Goal: Obtain resource: Obtain resource

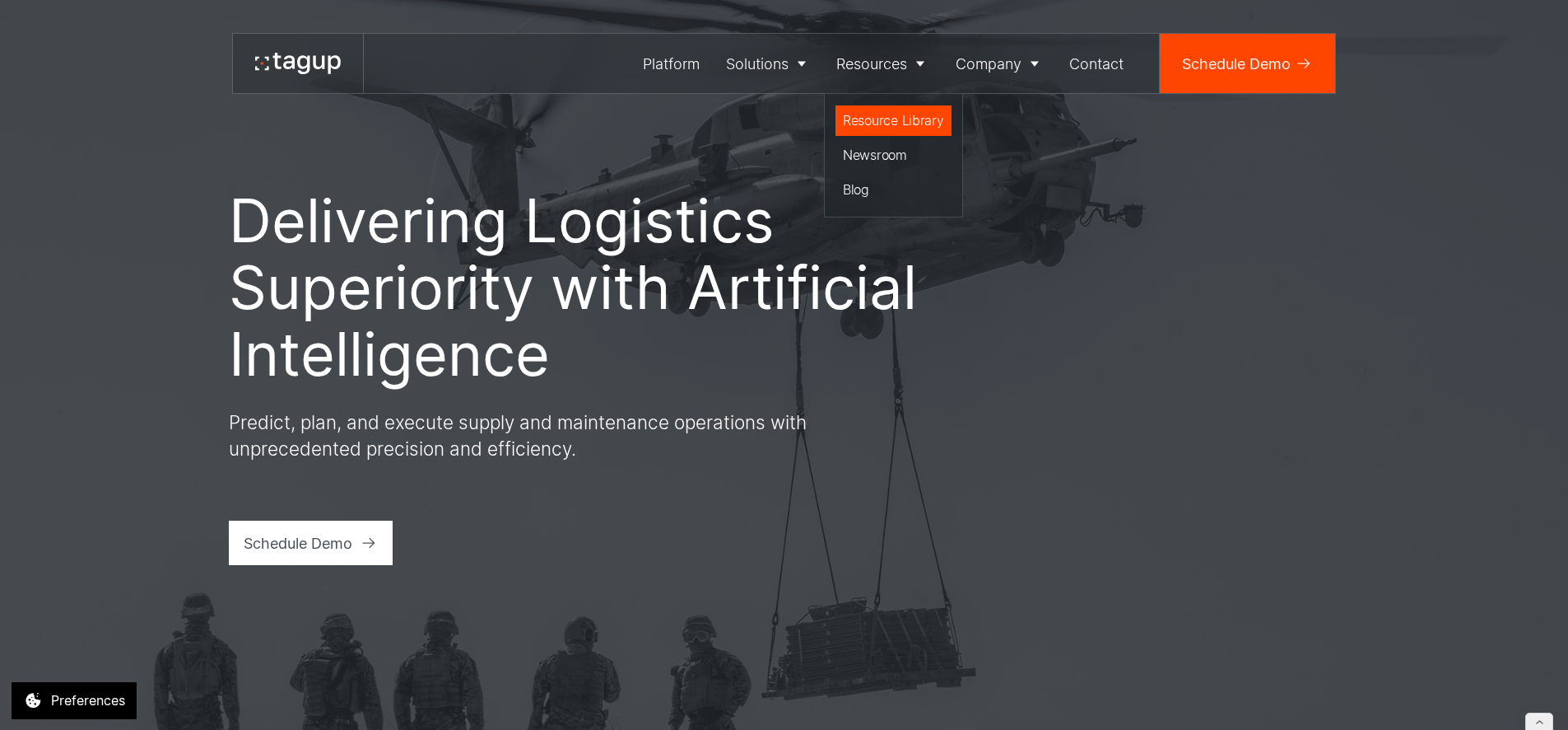
click at [893, 122] on div "Resource Library" at bounding box center [893, 120] width 101 height 20
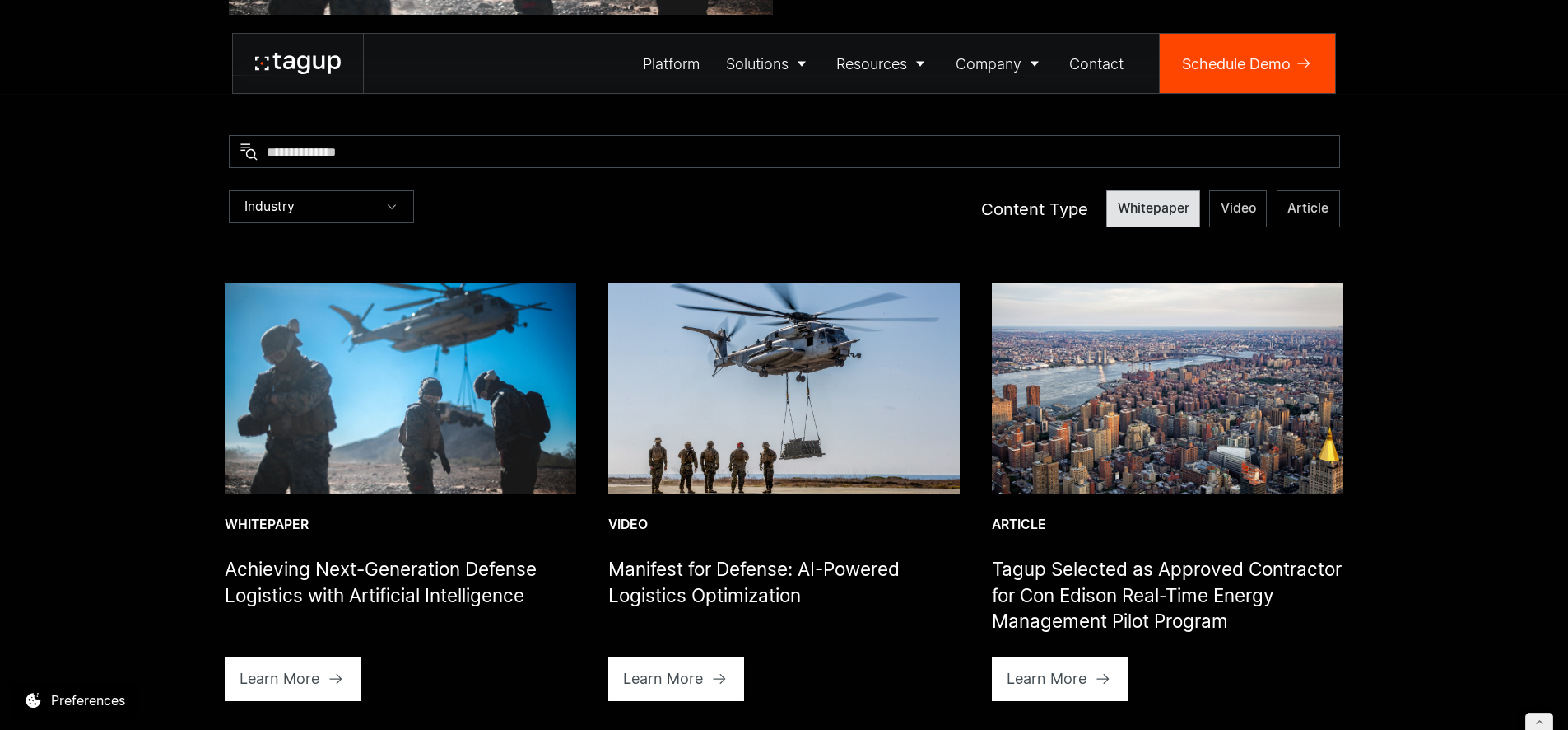
click at [1136, 192] on label "Whitepaper" at bounding box center [1153, 209] width 94 height 37
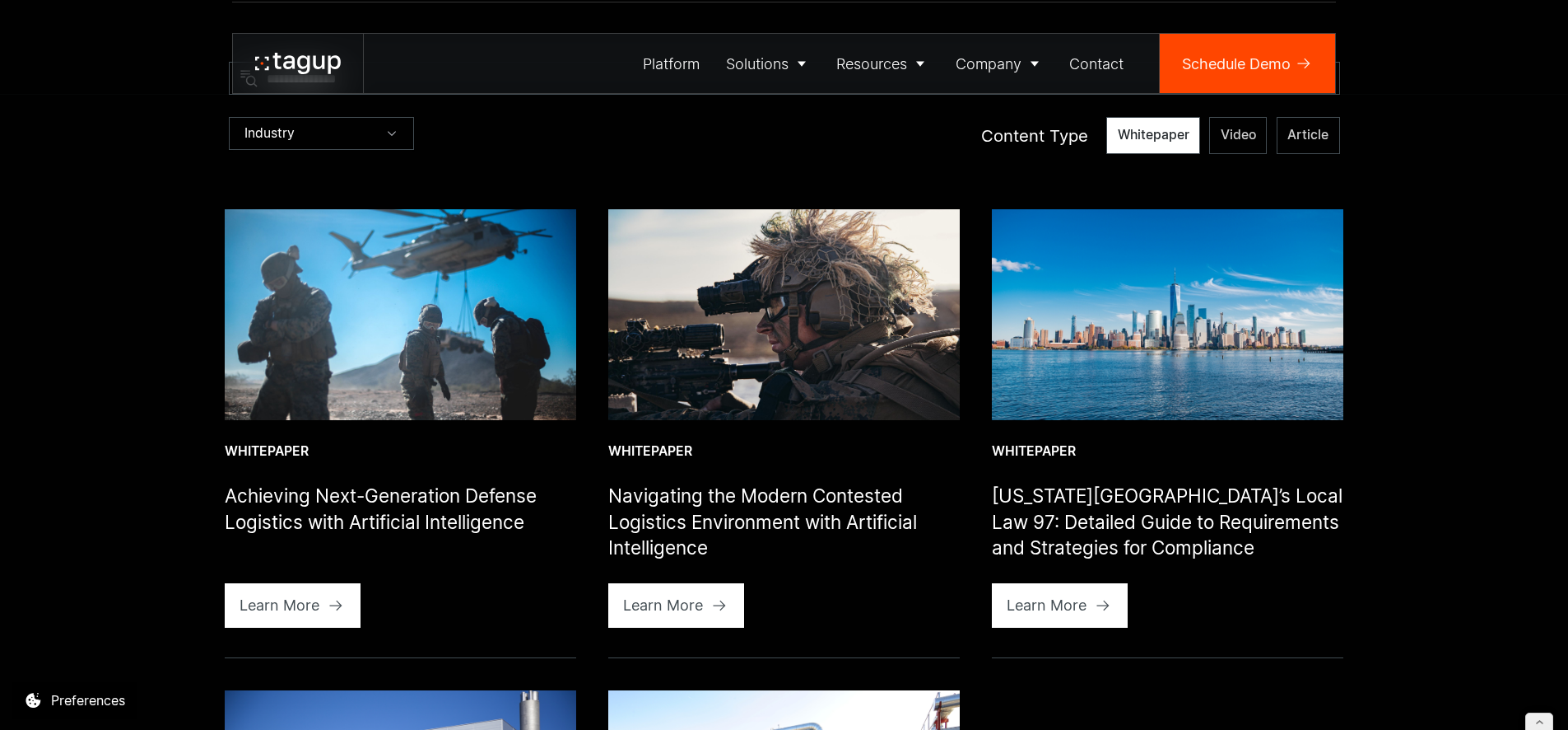
scroll to position [638, 0]
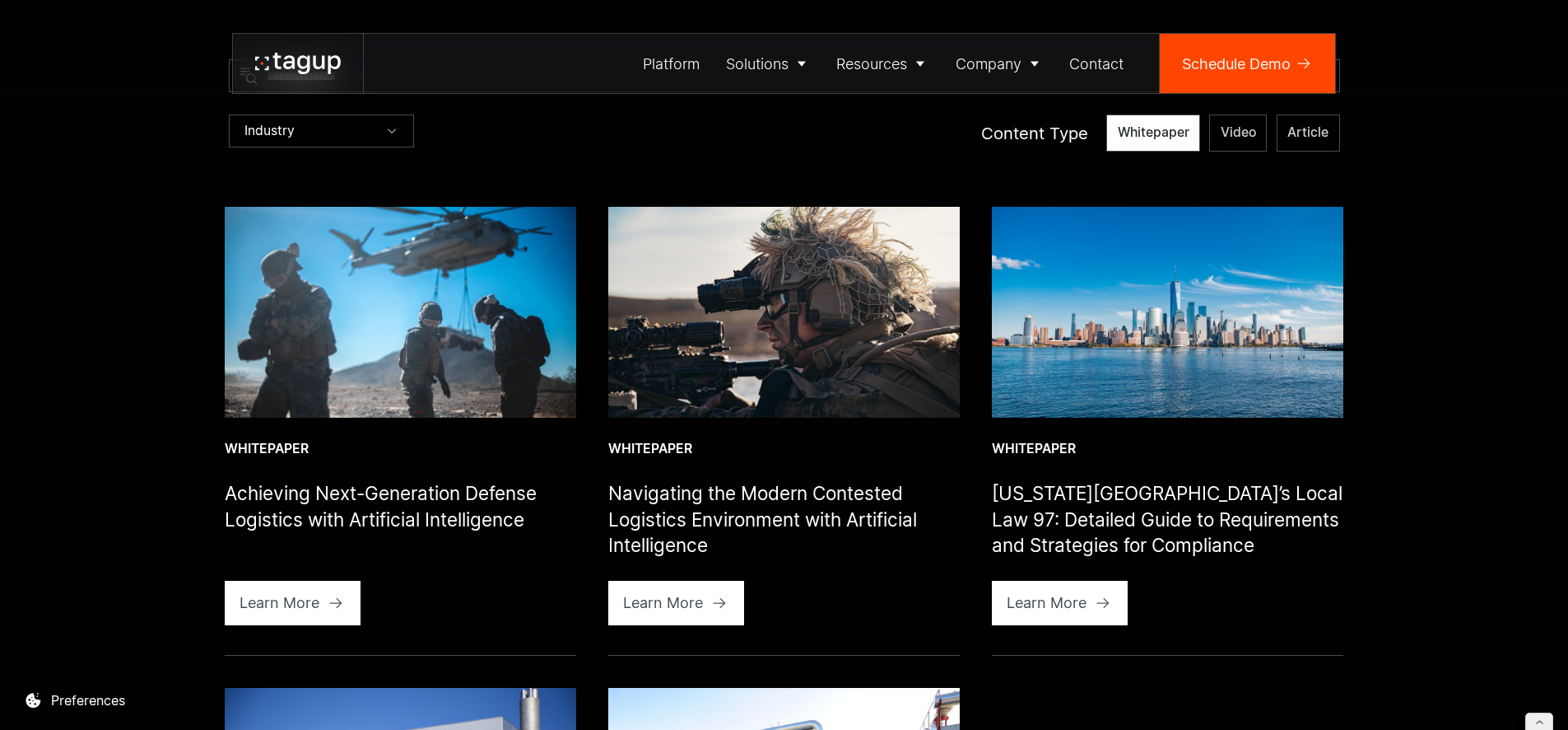
click at [413, 325] on img at bounding box center [400, 313] width 352 height 211
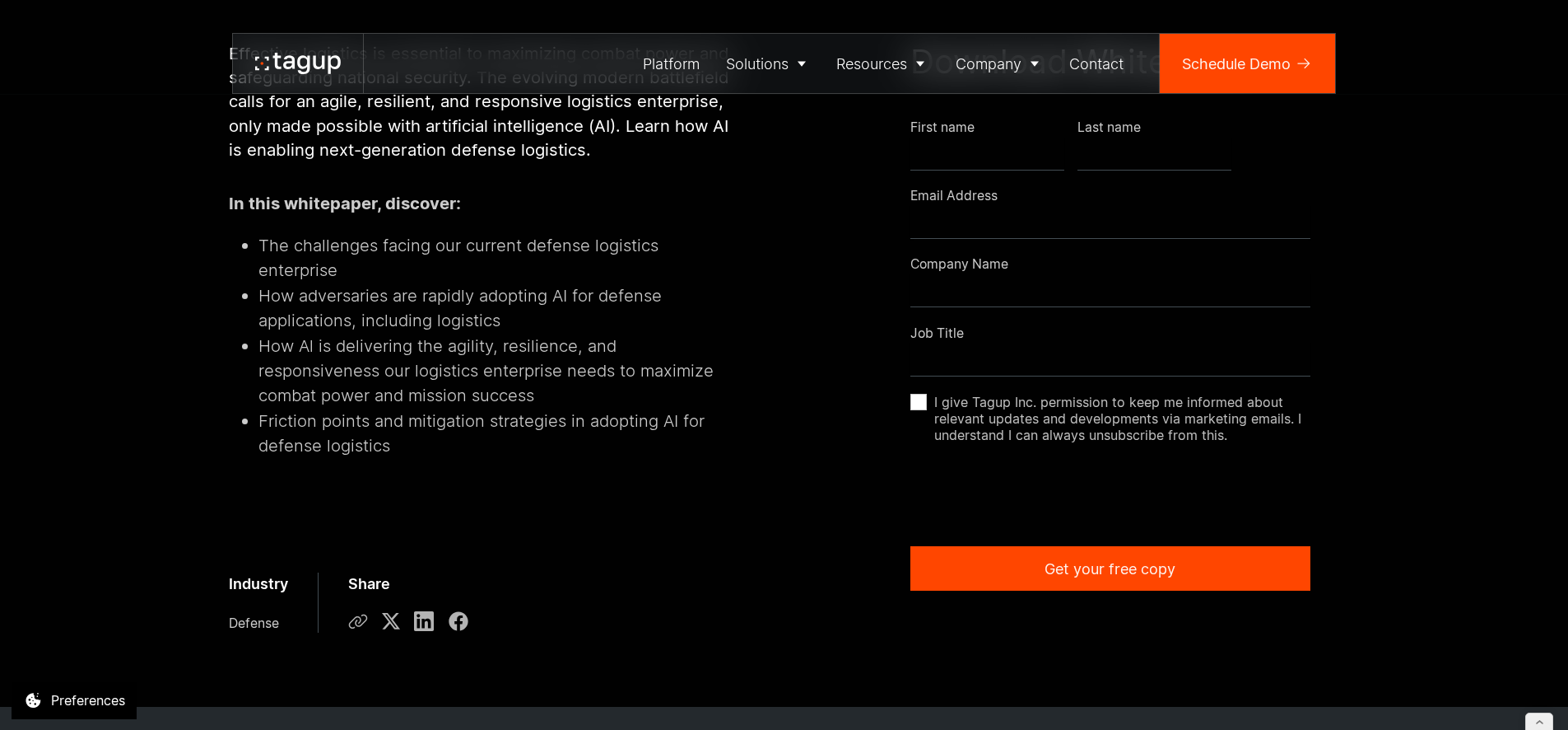
scroll to position [1104, 0]
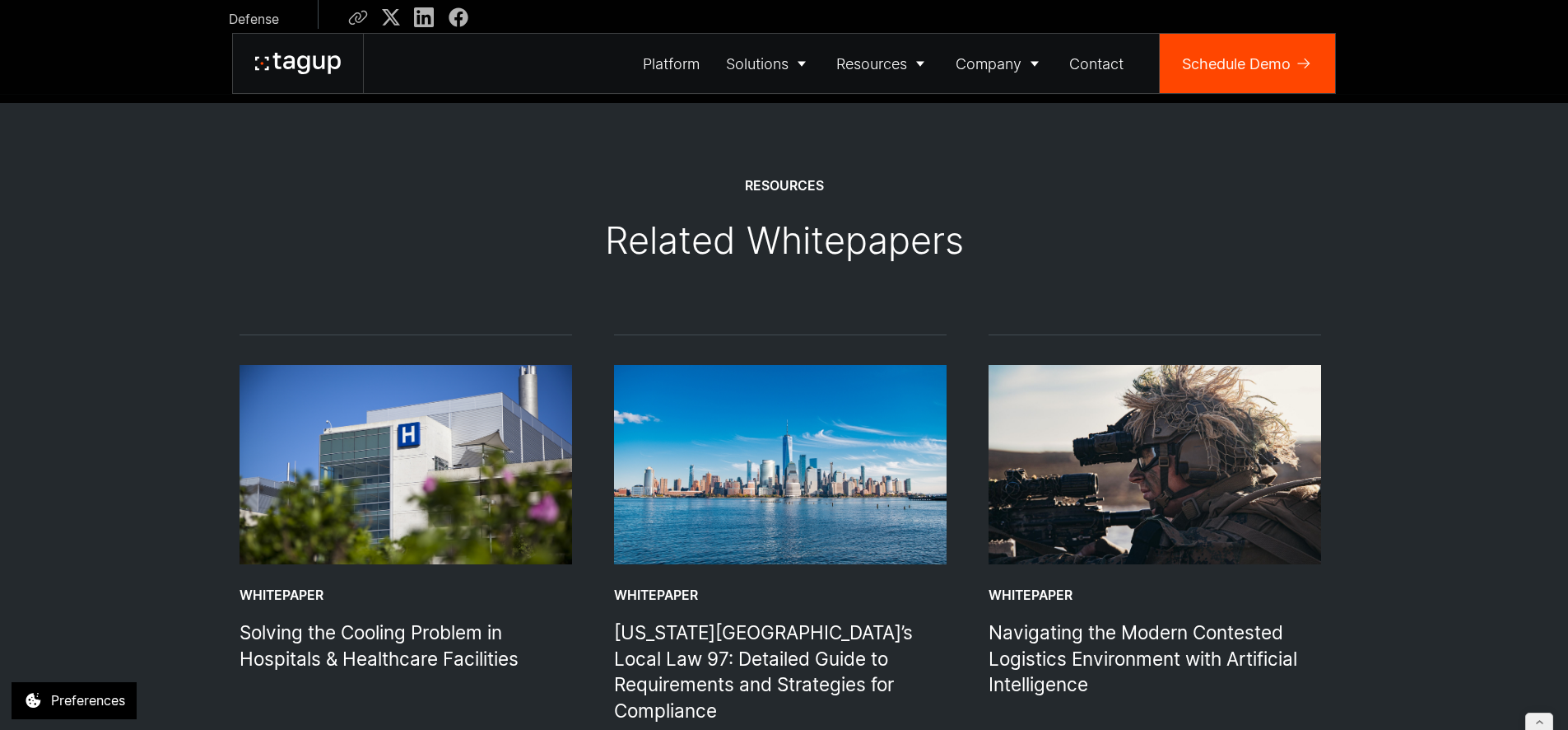
click at [274, 66] on icon at bounding box center [298, 63] width 86 height 21
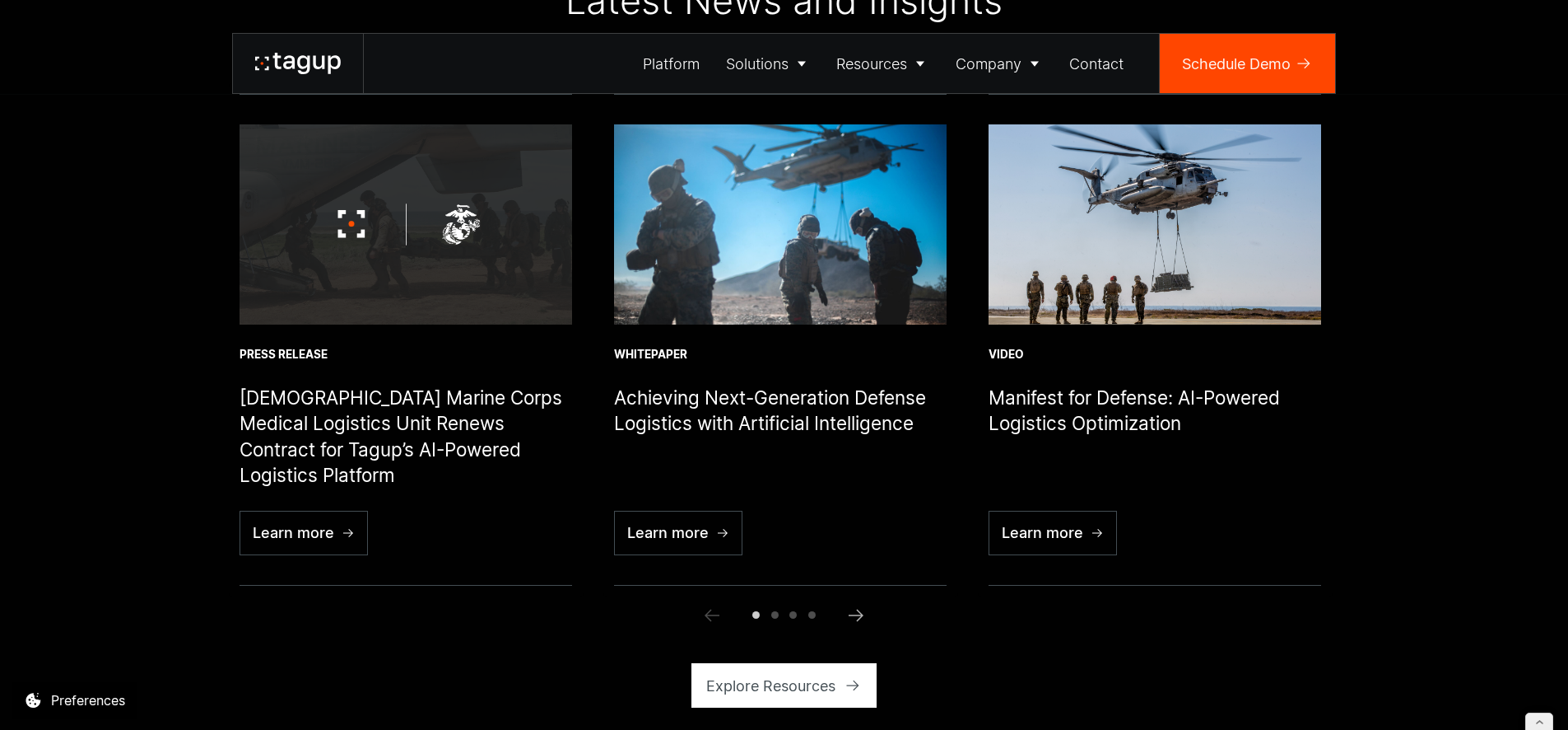
scroll to position [5605, 0]
